Goal: Task Accomplishment & Management: Complete application form

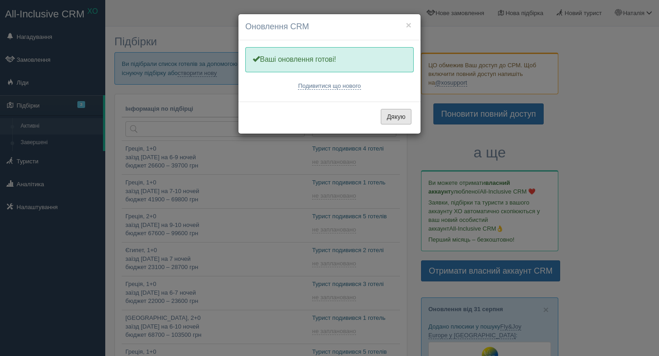
click at [391, 118] on button "Дякую" at bounding box center [396, 117] width 31 height 16
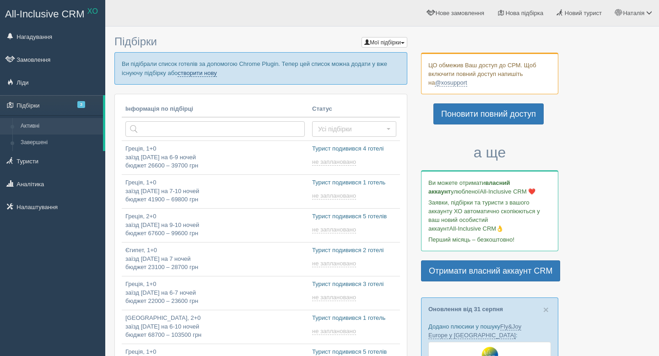
click at [216, 72] on link "створити нову" at bounding box center [197, 73] width 39 height 7
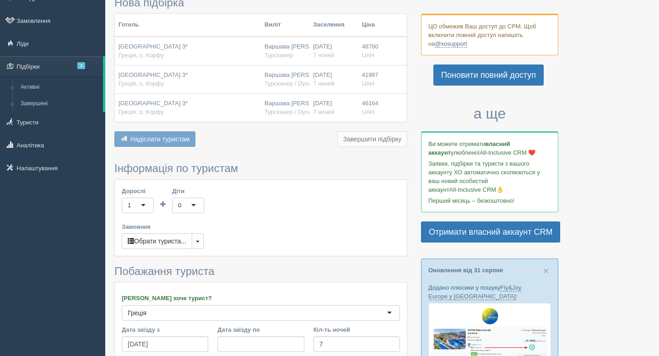
scroll to position [44, 0]
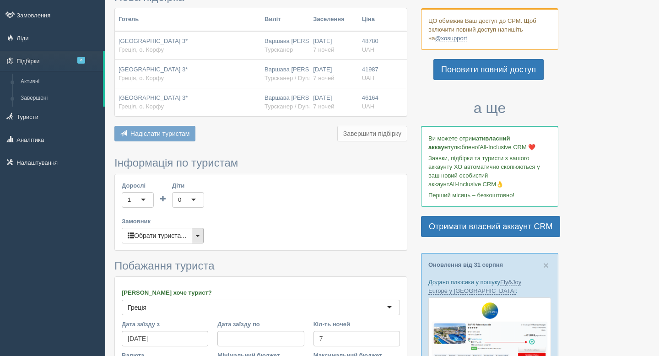
click at [200, 233] on button "button" at bounding box center [198, 236] width 12 height 16
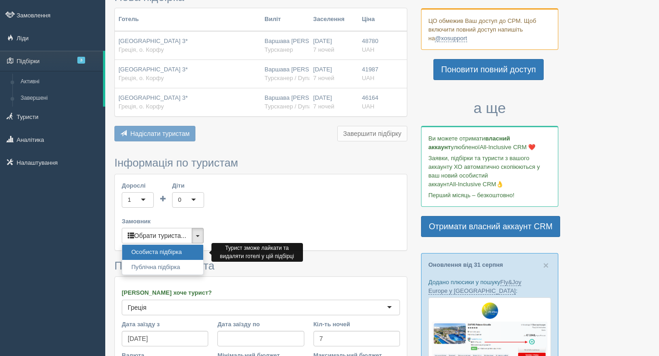
click at [171, 249] on link "Особиста підбірка" at bounding box center [162, 252] width 81 height 15
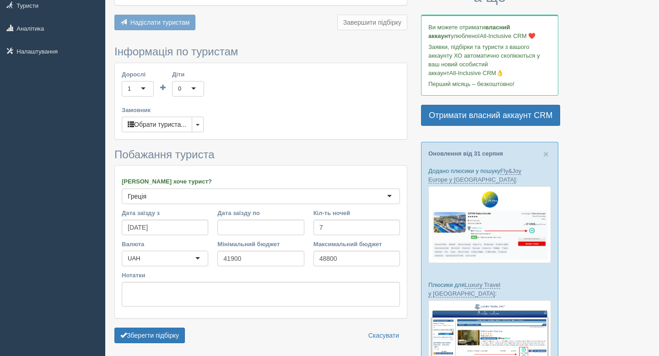
scroll to position [164, 0]
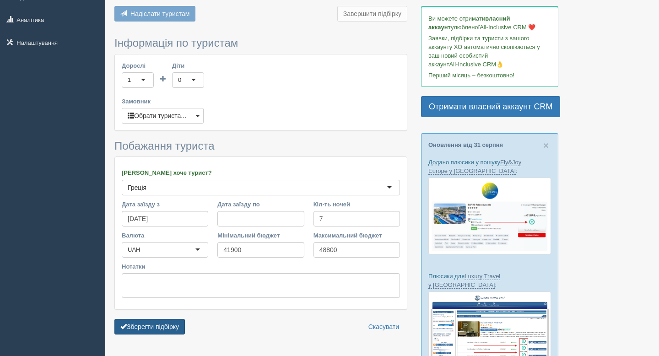
click at [168, 326] on button "Зберегти підбірку" at bounding box center [149, 327] width 70 height 16
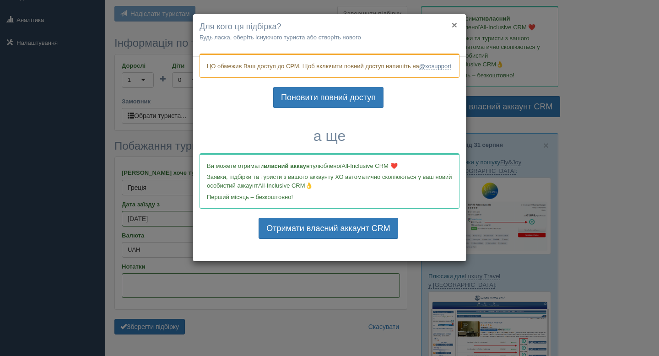
click at [454, 25] on button "×" at bounding box center [454, 25] width 5 height 10
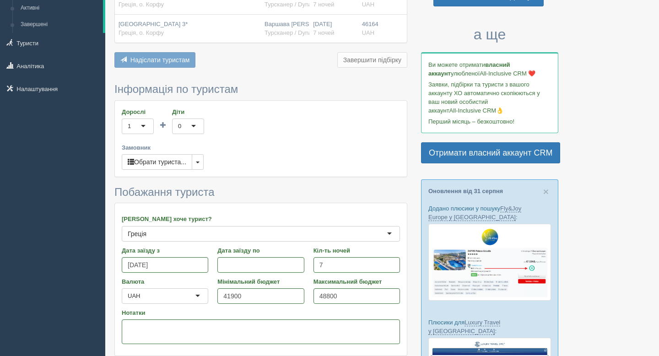
scroll to position [118, 0]
click at [200, 162] on span "button" at bounding box center [198, 163] width 4 height 2
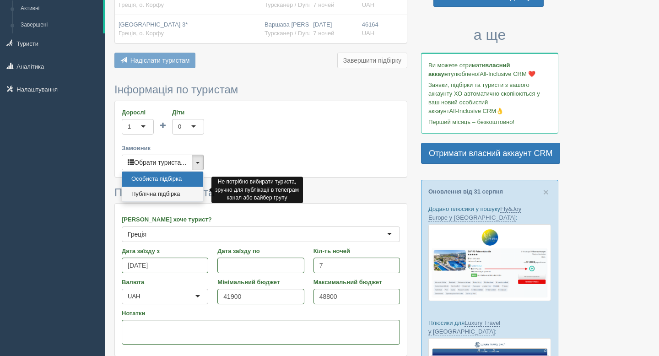
click at [170, 196] on link "Публічна підбірка" at bounding box center [162, 194] width 81 height 15
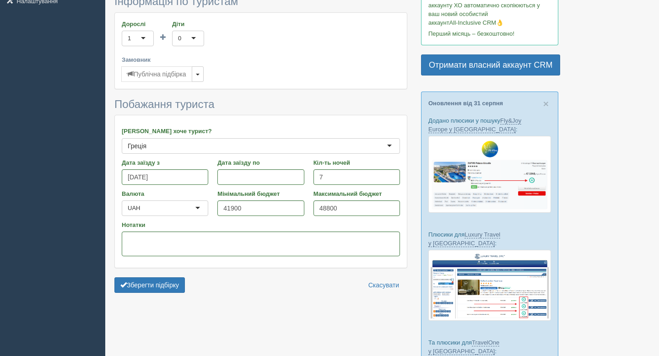
scroll to position [213, 0]
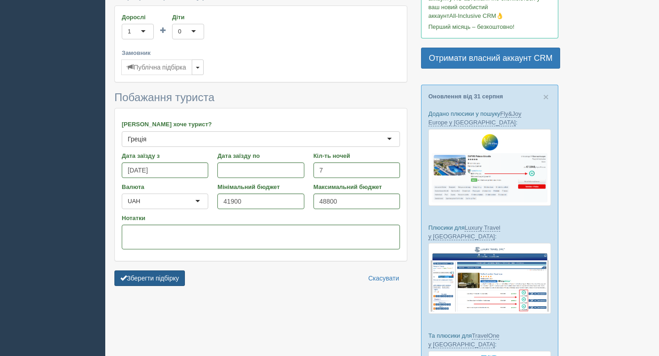
click at [148, 278] on button "Зберегти підбірку" at bounding box center [149, 278] width 70 height 16
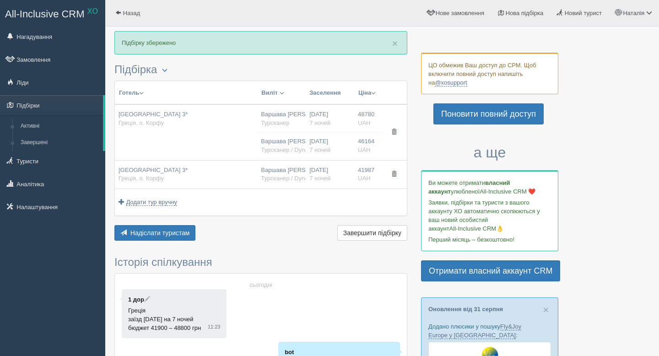
scroll to position [16, 0]
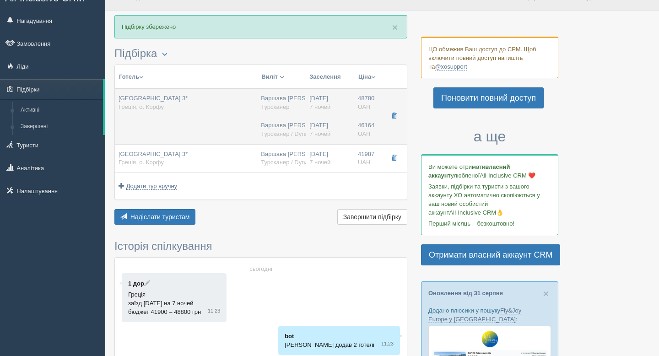
click at [191, 119] on td "[GEOGRAPHIC_DATA] 3* Греція, о. Корфу" at bounding box center [186, 116] width 142 height 56
type input "[GEOGRAPHIC_DATA] 3*"
type input "Греція"
type input "о. Корфу"
type input "48780.00"
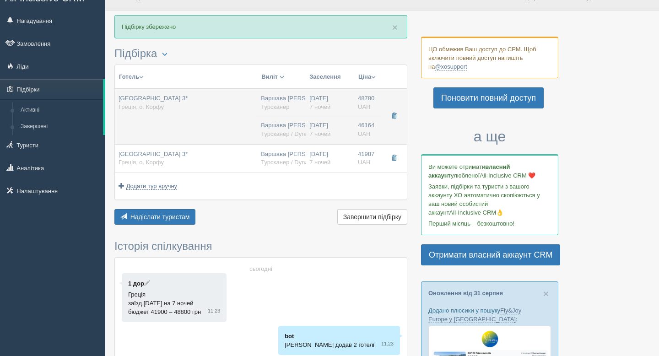
type input "Варшава [PERSON_NAME]"
type input "[PERSON_NAME] CFU"
type input "15:05"
type input "18:25"
type input "Smartwings"
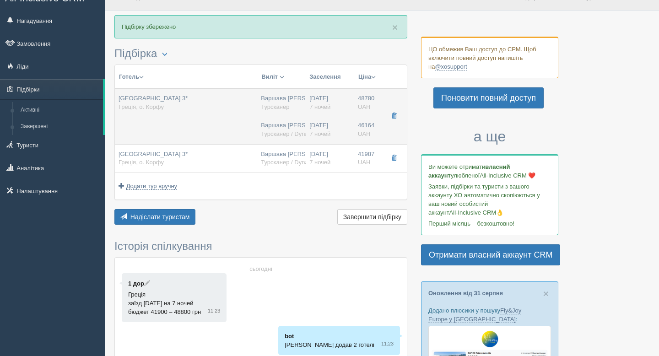
type input "19:15"
type input "20:35"
type input "7"
type input "Economy Room"
type input "HB"
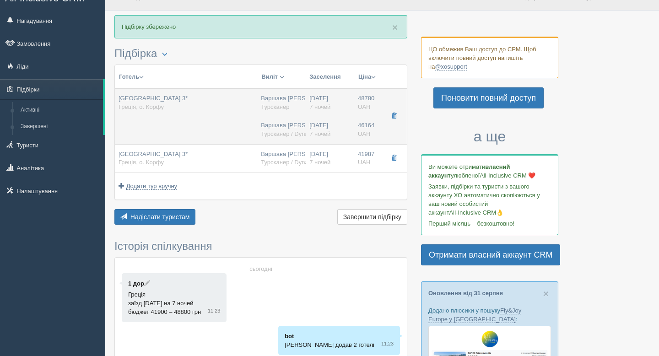
type input "Турсканер"
type input "46164.00"
type input "Варшава [PERSON_NAME]"
type input "[PERSON_NAME] CFU"
type input "15:05"
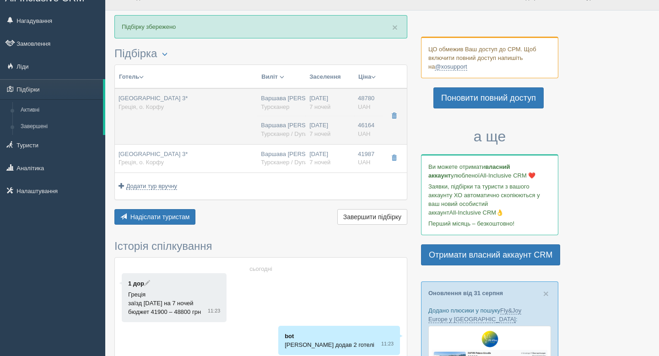
type input "18:25"
type input "Smartwings"
type input "19:15"
type input "20:35"
type input "7"
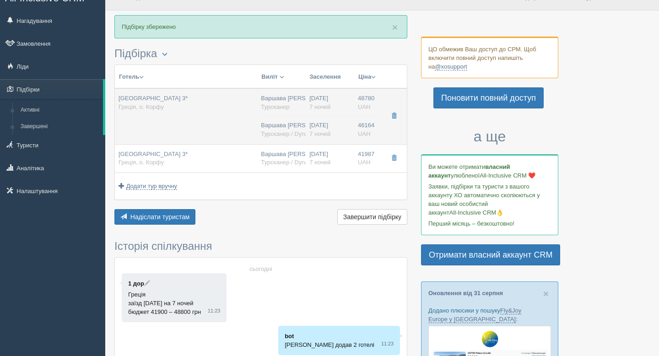
type input "Room Economy"
type input "HB"
type input "Турсканер / Dynamic"
type input "[URL][DOMAIN_NAME]"
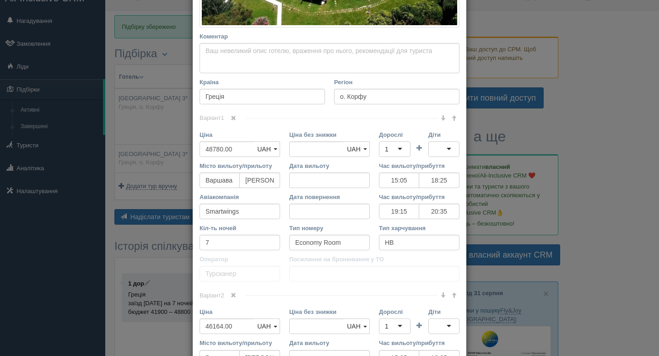
scroll to position [327, 0]
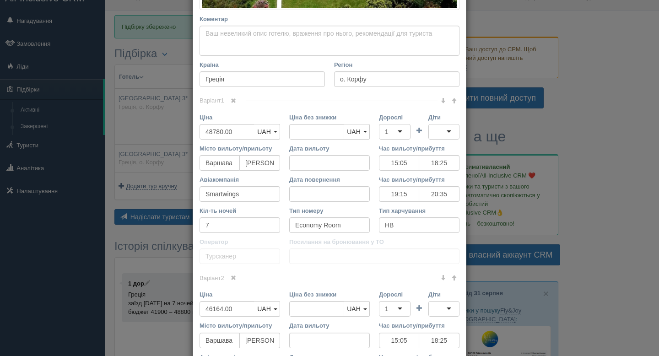
click at [236, 278] on span at bounding box center [233, 277] width 5 height 5
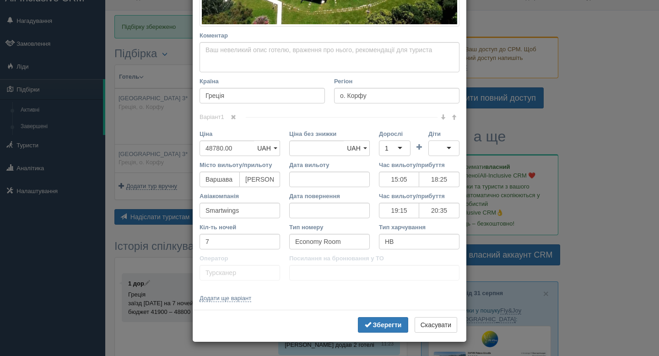
scroll to position [310, 0]
click at [373, 323] on b "Зберегти" at bounding box center [387, 325] width 29 height 7
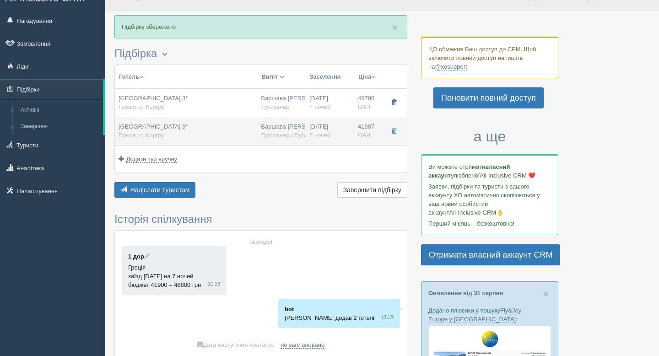
click at [221, 130] on div "[GEOGRAPHIC_DATA] 3* Греція, о. Корфу" at bounding box center [186, 131] width 135 height 17
type input "[GEOGRAPHIC_DATA] 3*"
type input "41987.00"
type input "15:05"
type input "18:25"
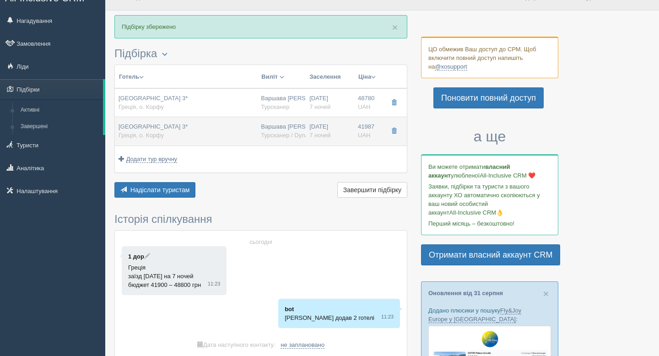
type input "19:15"
type input "20:35"
type input "Standard Single Room With Balcony"
type input "Турсканер / Dynamic"
type input "[URL][DOMAIN_NAME]"
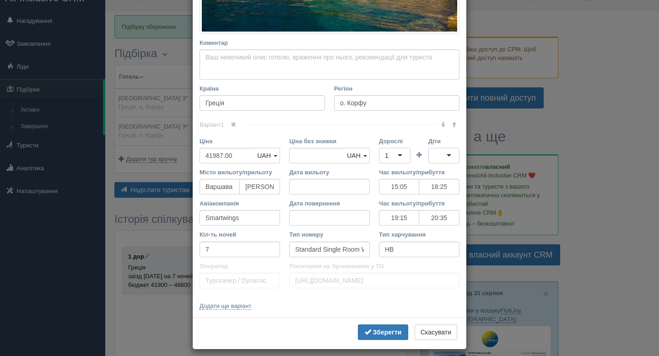
scroll to position [283, 0]
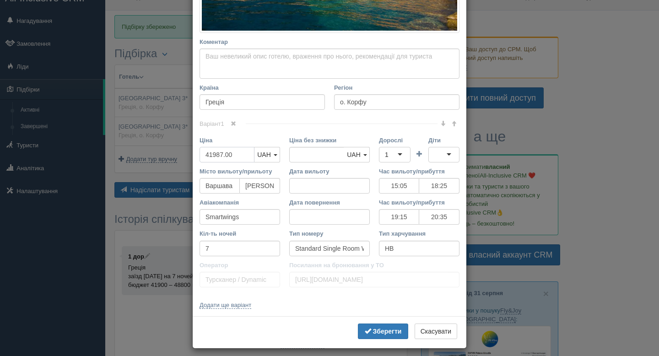
click at [213, 154] on input "41987.00" at bounding box center [227, 155] width 55 height 16
type input "4987.00"
type input "41987.00"
type input "42987.00"
click at [302, 156] on input "41987.00" at bounding box center [316, 155] width 55 height 16
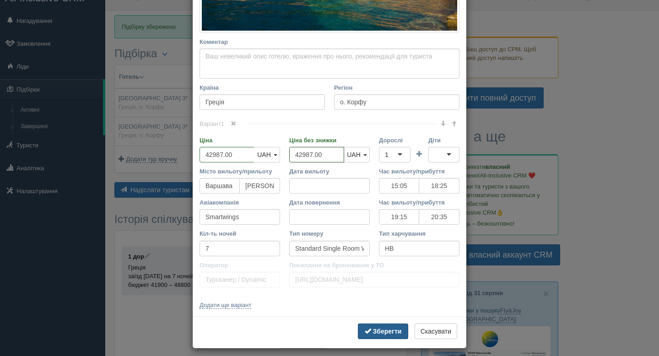
type input "42987.00"
click at [377, 332] on b "Зберегти" at bounding box center [387, 331] width 29 height 7
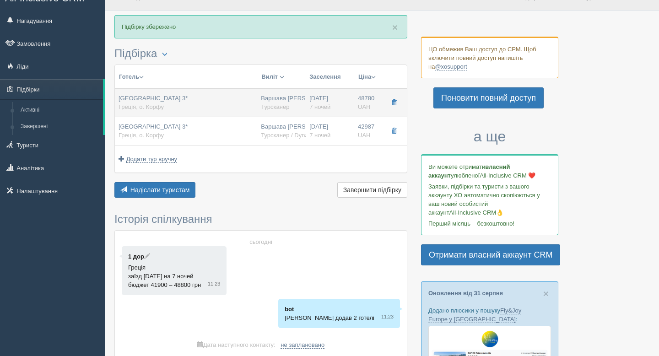
click at [231, 104] on div "[GEOGRAPHIC_DATA] 3* Греція, о. Корфу" at bounding box center [186, 102] width 135 height 17
type input "[GEOGRAPHIC_DATA] 3*"
type input "48780.00"
type input "15:05"
type input "18:25"
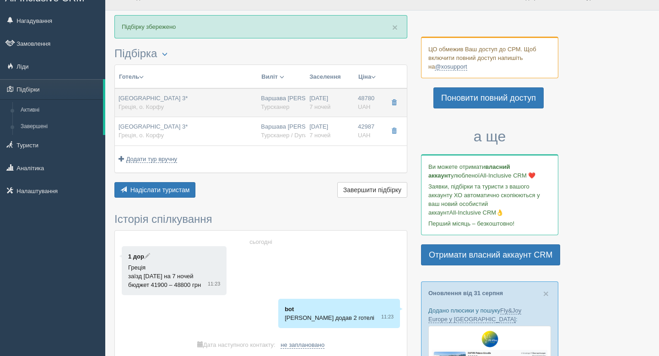
type input "19:15"
type input "20:35"
type input "Economy Room"
type input "Турсканер"
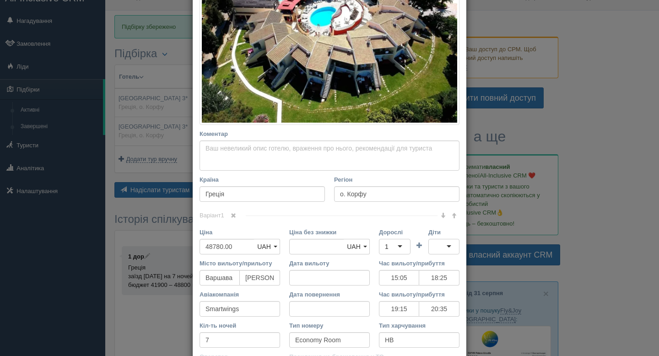
scroll to position [216, 0]
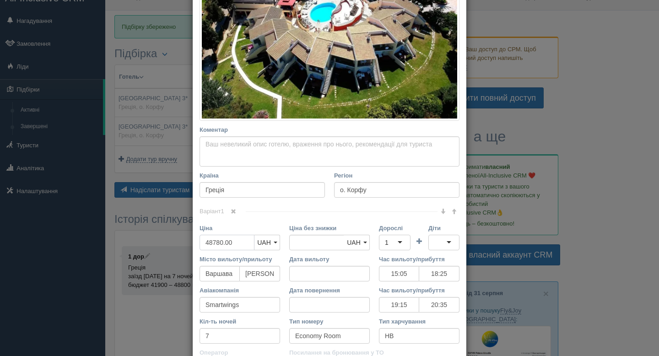
click at [213, 242] on input "48780.00" at bounding box center [227, 243] width 55 height 16
type input "4780.00"
type input "48780.00"
type input "47780.00"
click at [302, 243] on input "48780.00" at bounding box center [316, 243] width 55 height 16
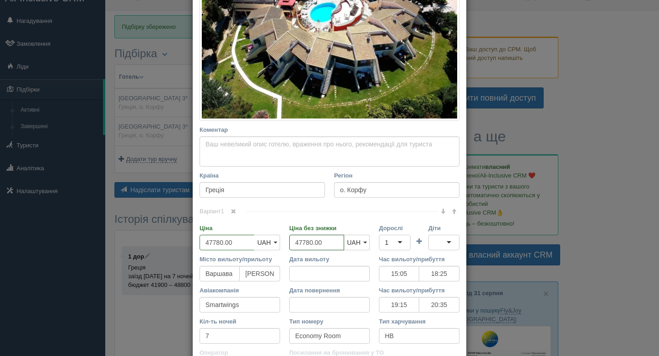
scroll to position [310, 0]
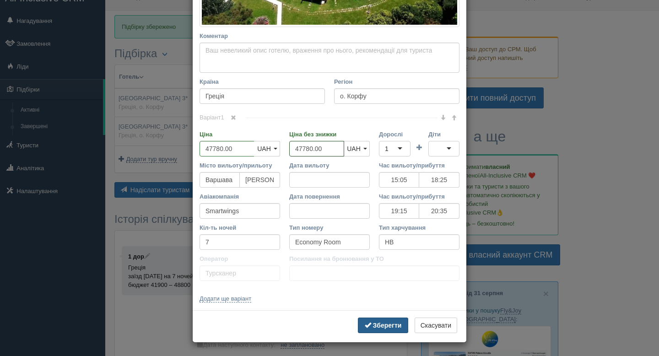
type input "47780.00"
click at [377, 325] on b "Зберегти" at bounding box center [387, 325] width 29 height 7
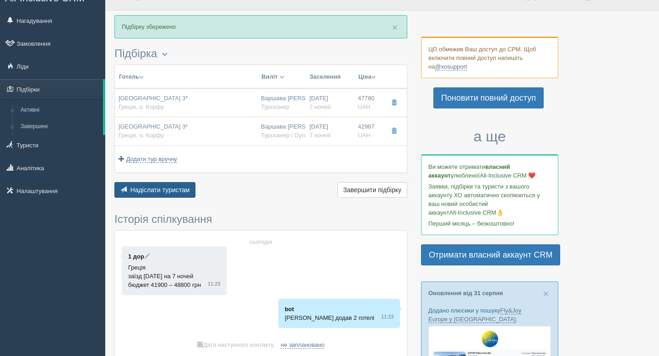
click at [178, 186] on span "Надіслати туристам" at bounding box center [159, 189] width 59 height 7
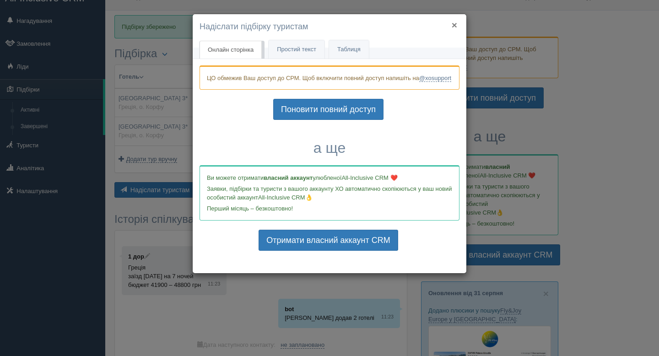
click at [453, 24] on button "×" at bounding box center [454, 25] width 5 height 10
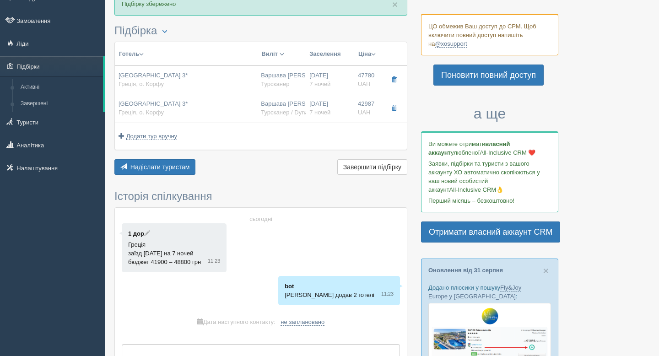
scroll to position [42, 0]
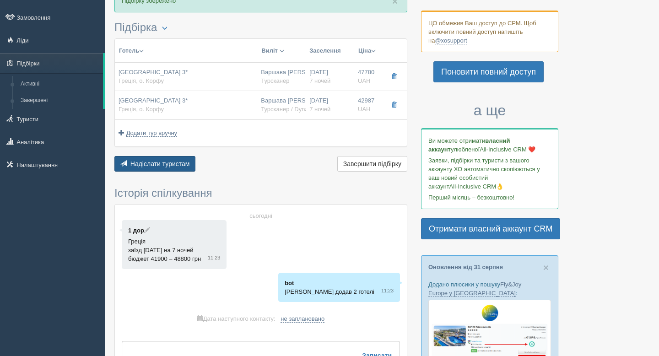
click at [183, 165] on span "Надіслати туристам" at bounding box center [159, 163] width 59 height 7
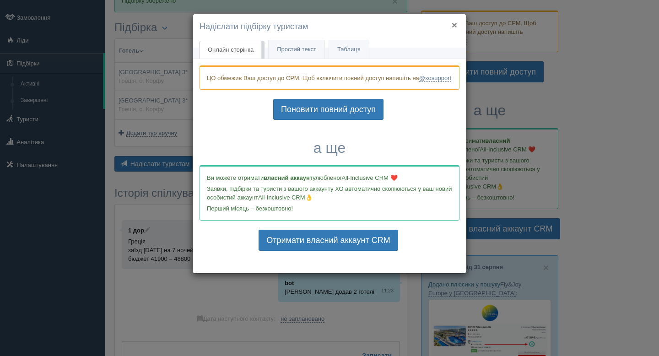
click at [454, 24] on button "×" at bounding box center [454, 25] width 5 height 10
